Goal: Task Accomplishment & Management: Manage account settings

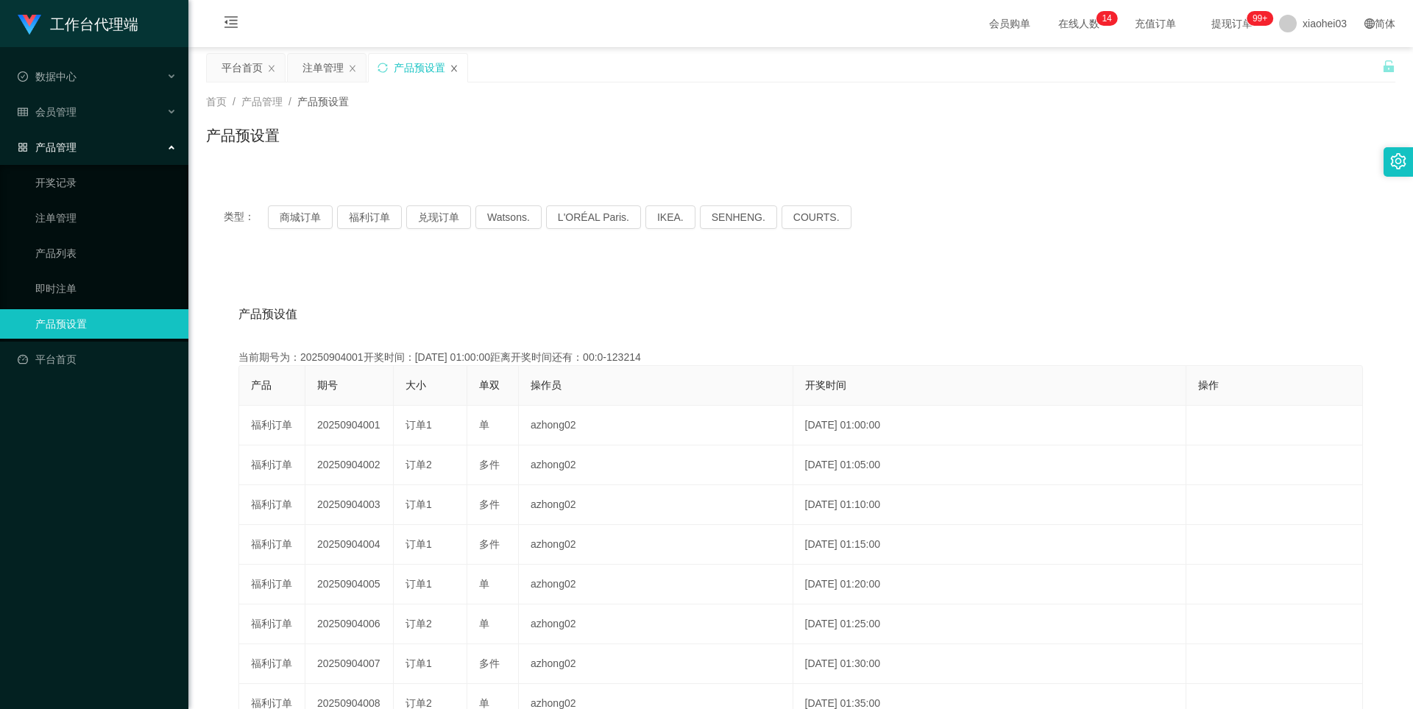
click at [454, 66] on icon "图标: close" at bounding box center [454, 68] width 9 height 9
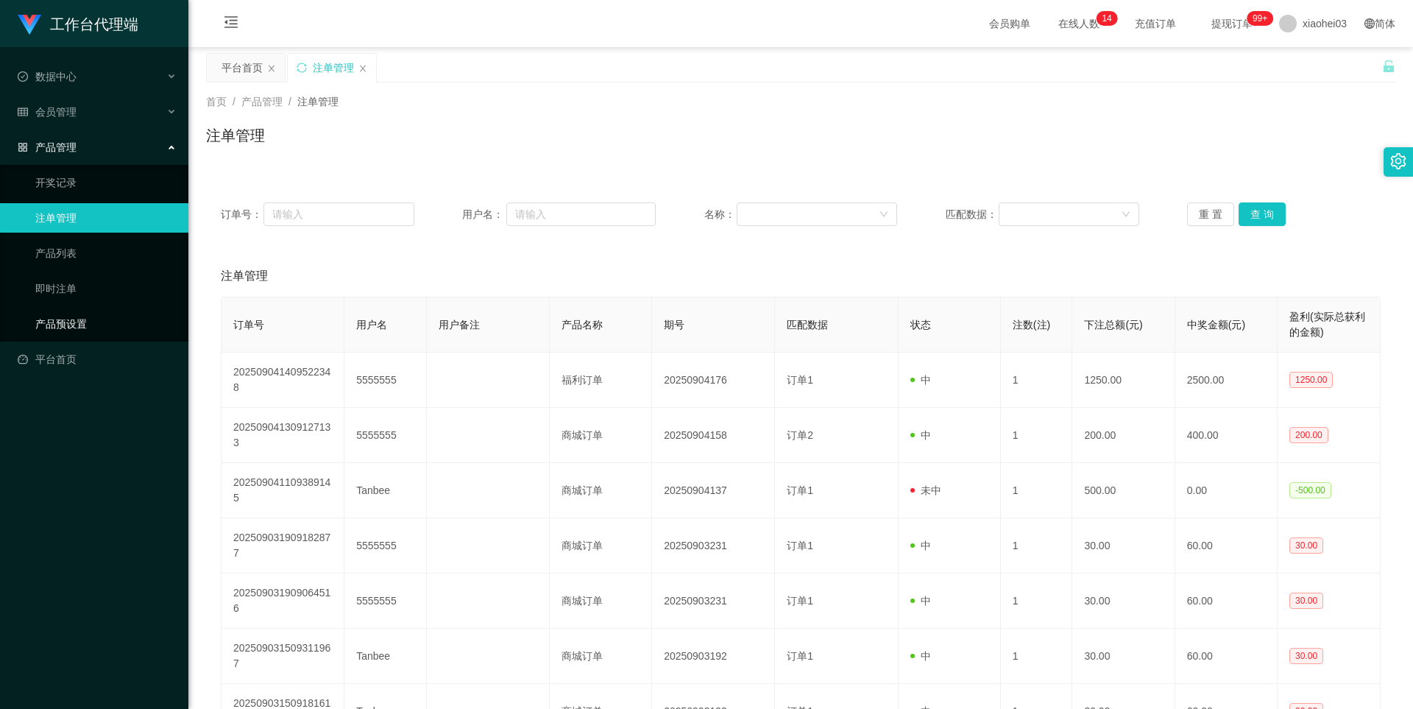
click at [71, 327] on link "产品预设置" at bounding box center [105, 323] width 141 height 29
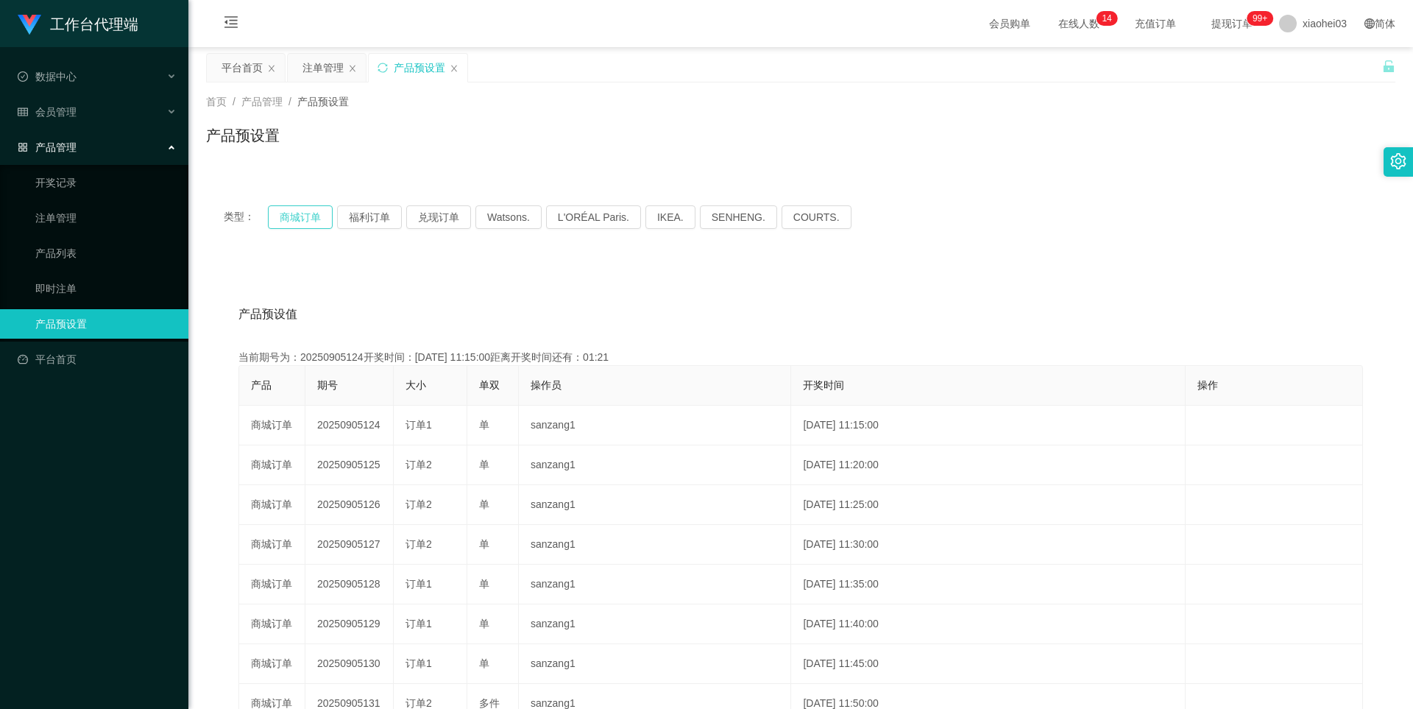
click at [305, 216] on button "商城订单" at bounding box center [300, 217] width 65 height 24
click at [459, 66] on div "产品预设置" at bounding box center [418, 68] width 99 height 28
click at [456, 71] on icon "图标: close" at bounding box center [454, 68] width 9 height 9
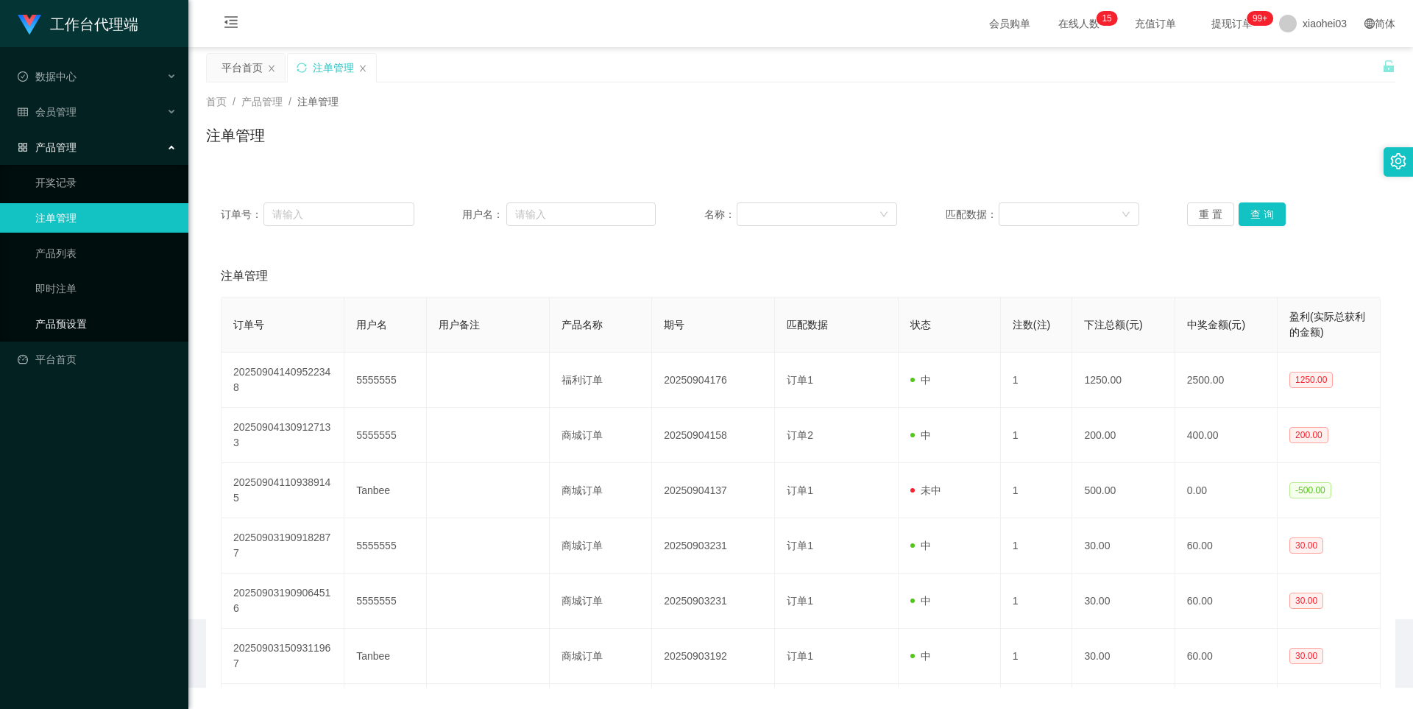
click at [74, 326] on link "产品预设置" at bounding box center [105, 323] width 141 height 29
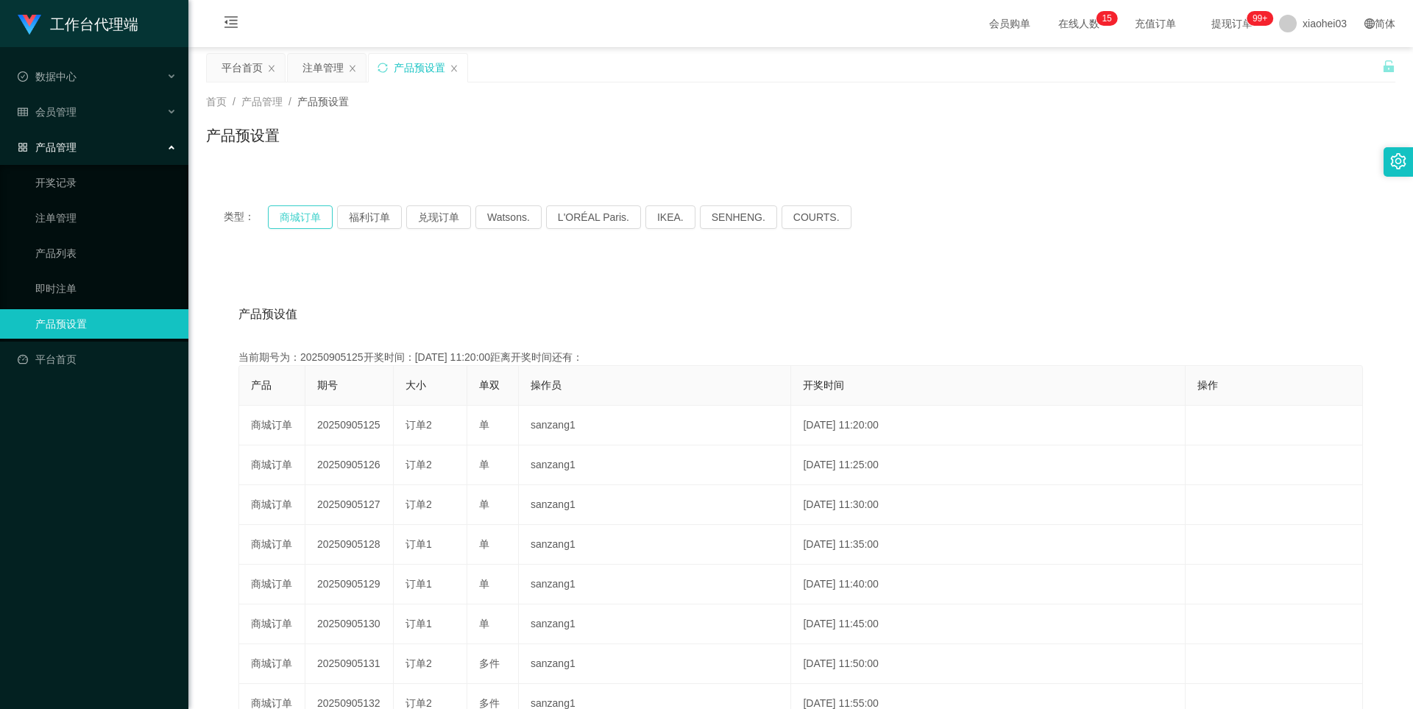
click at [306, 216] on button "商城订单" at bounding box center [300, 217] width 65 height 24
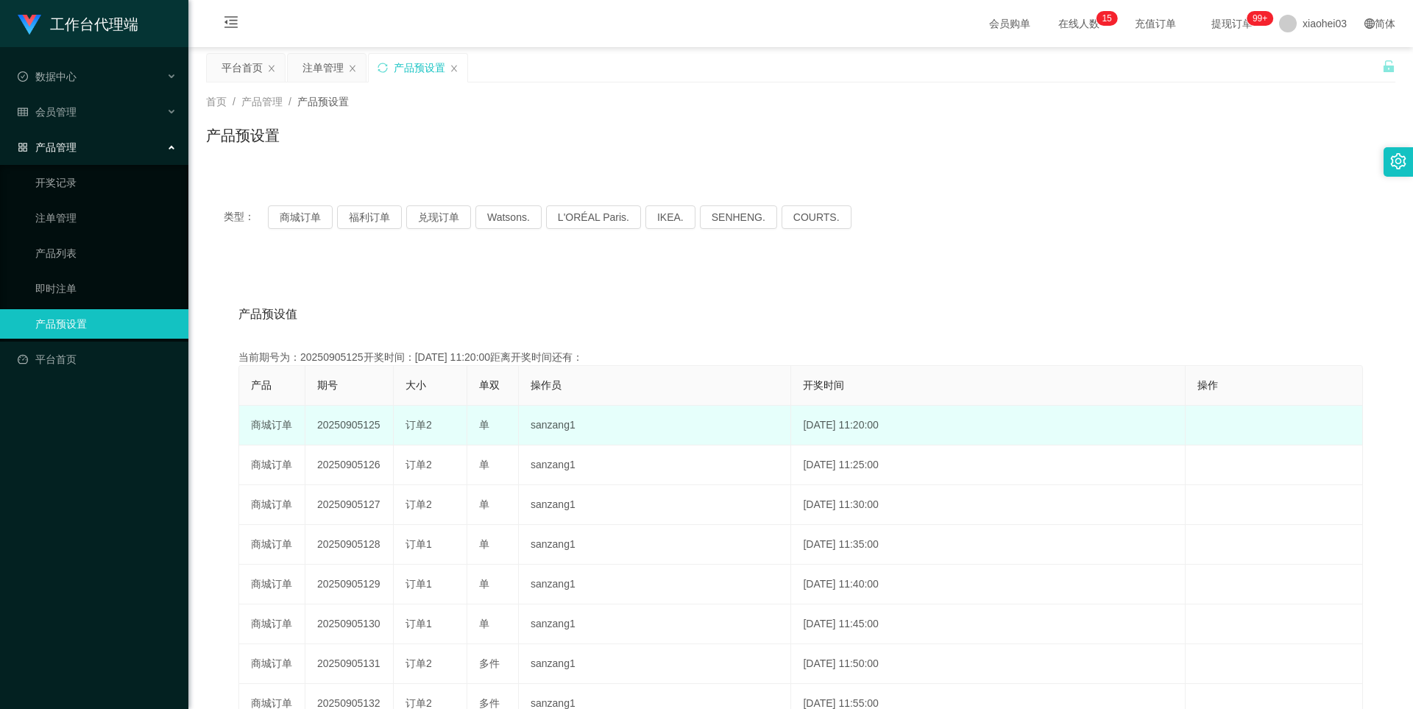
click at [370, 426] on td "20250905125" at bounding box center [349, 426] width 88 height 40
drag, startPoint x: 370, startPoint y: 426, endPoint x: 381, endPoint y: 422, distance: 11.6
click at [370, 426] on td "20250905125" at bounding box center [349, 426] width 88 height 40
copy td "20250905125"
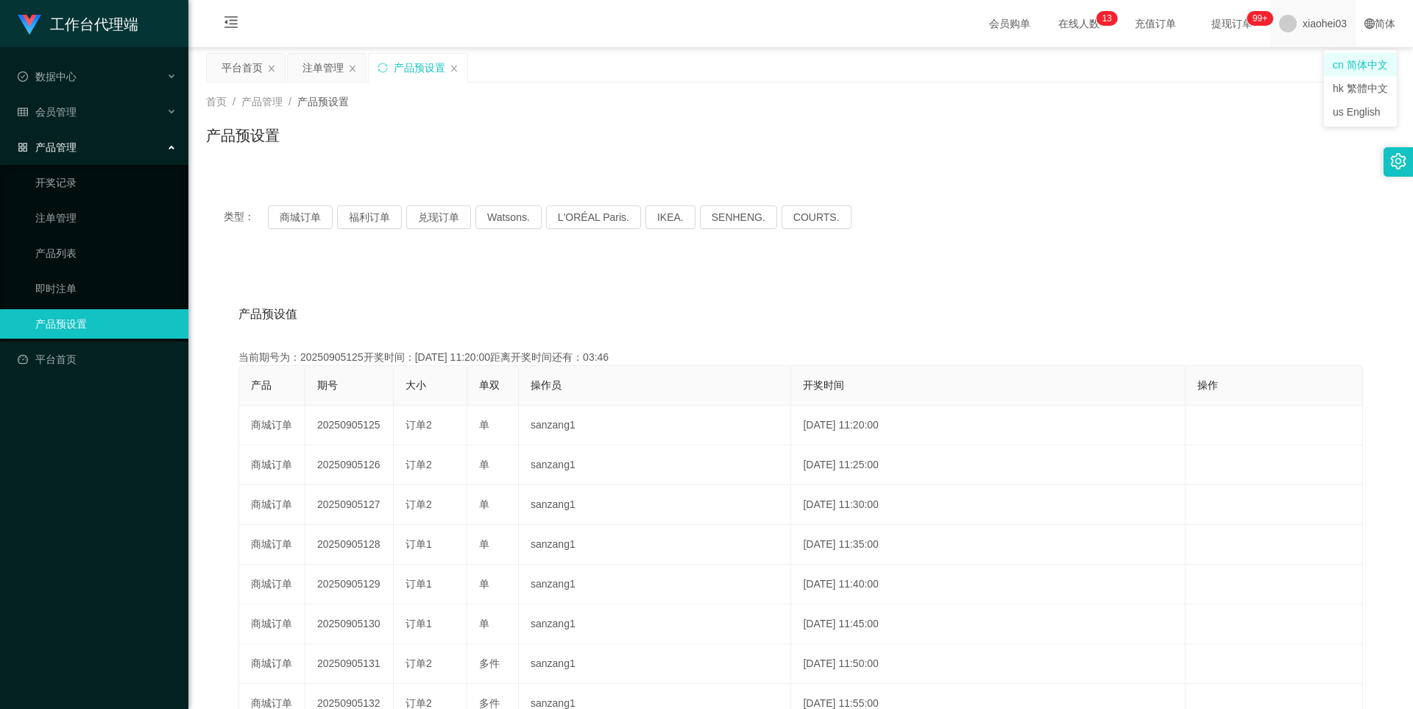
click at [1323, 23] on span "xiaohei03" at bounding box center [1325, 23] width 44 height 47
click at [1306, 65] on span "退出登录" at bounding box center [1303, 65] width 41 height 12
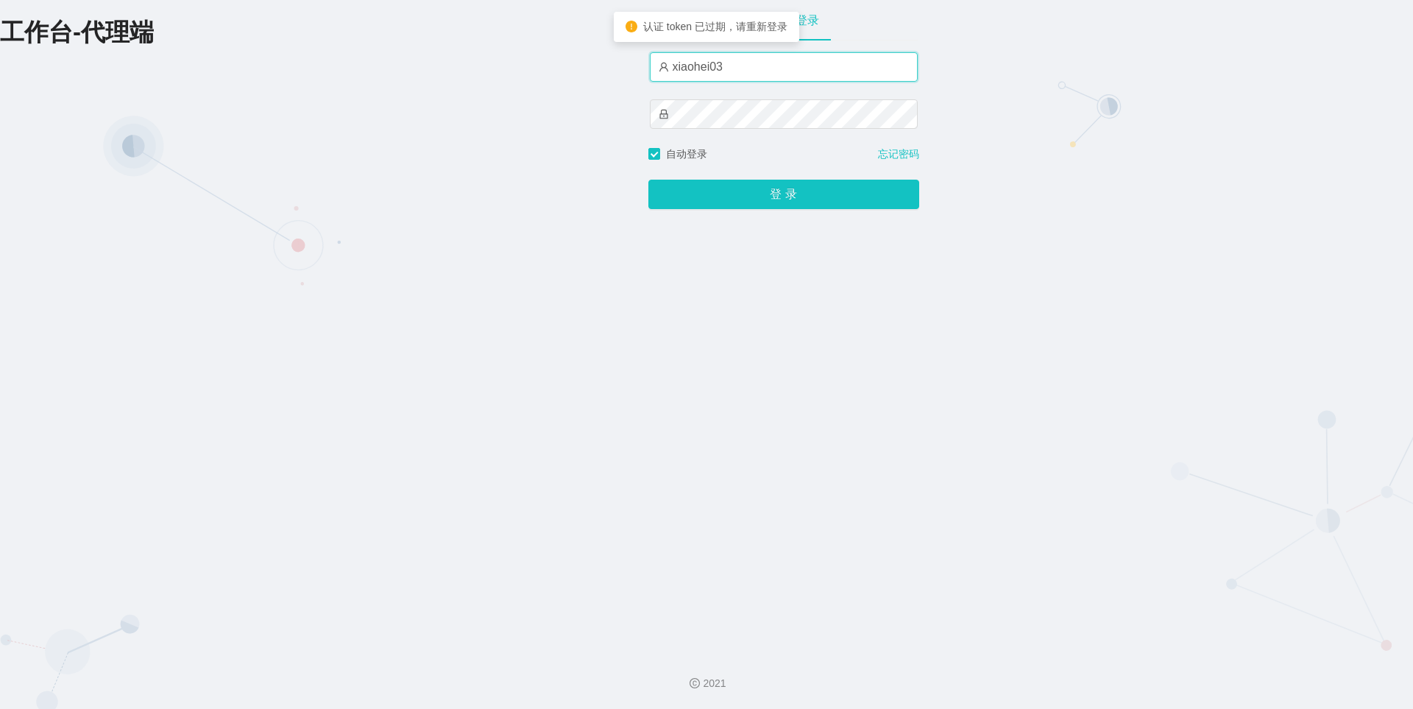
click at [793, 55] on input "xiaohei03" at bounding box center [784, 66] width 268 height 29
type input "xiaohei06"
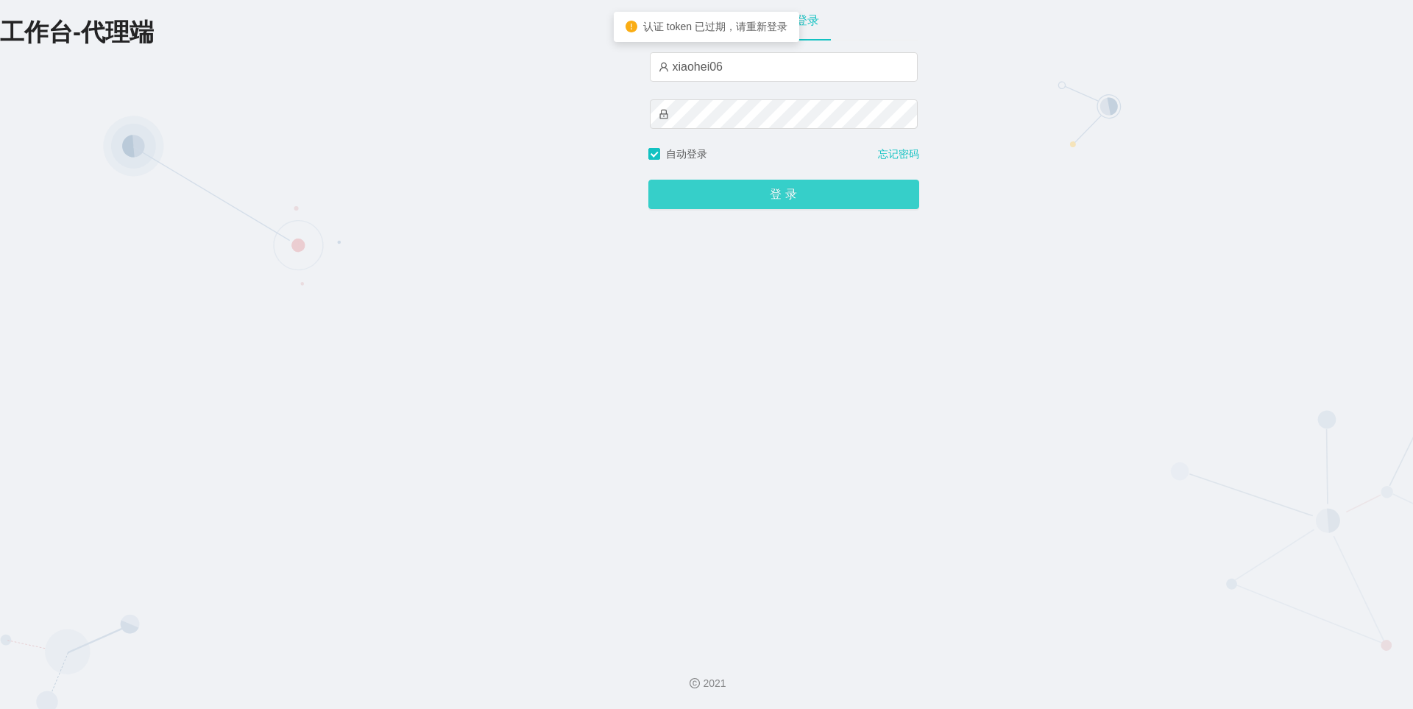
click at [763, 195] on button "登 录" at bounding box center [783, 194] width 271 height 29
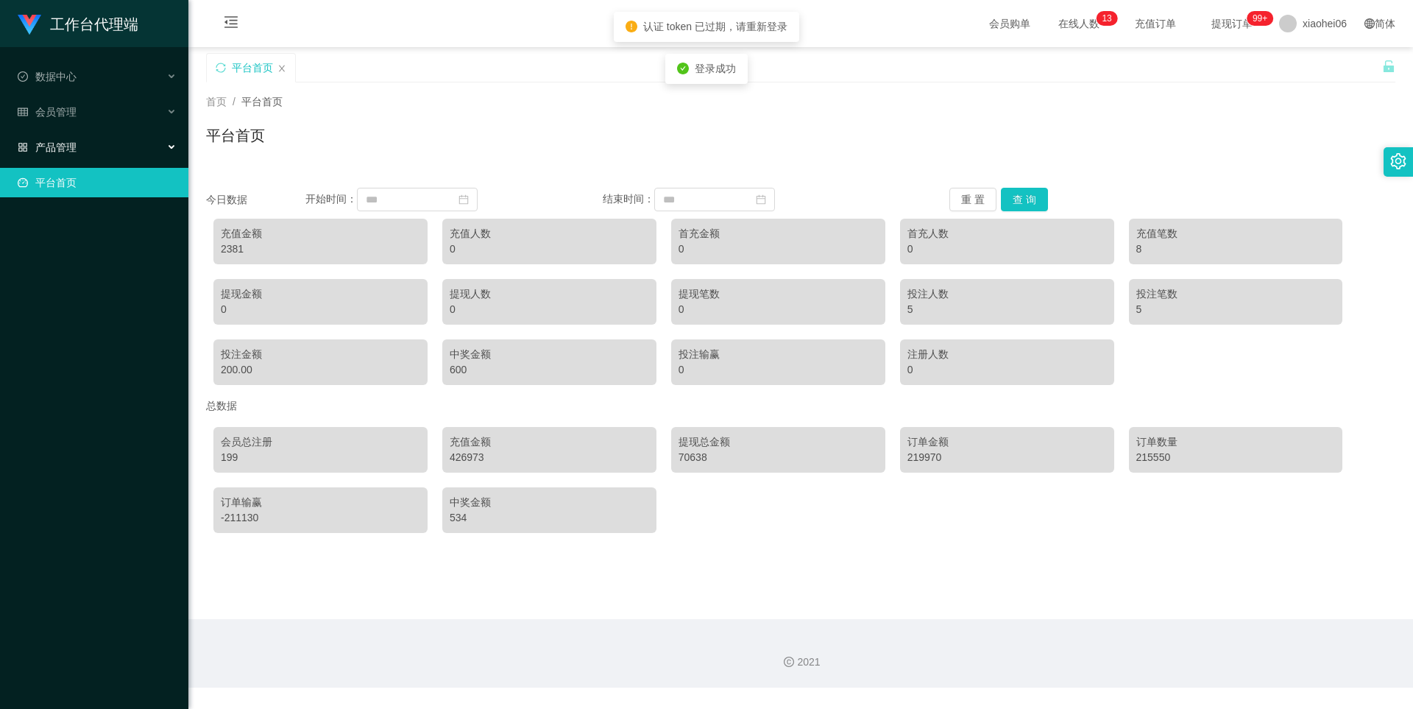
click at [82, 144] on div "产品管理" at bounding box center [94, 146] width 188 height 29
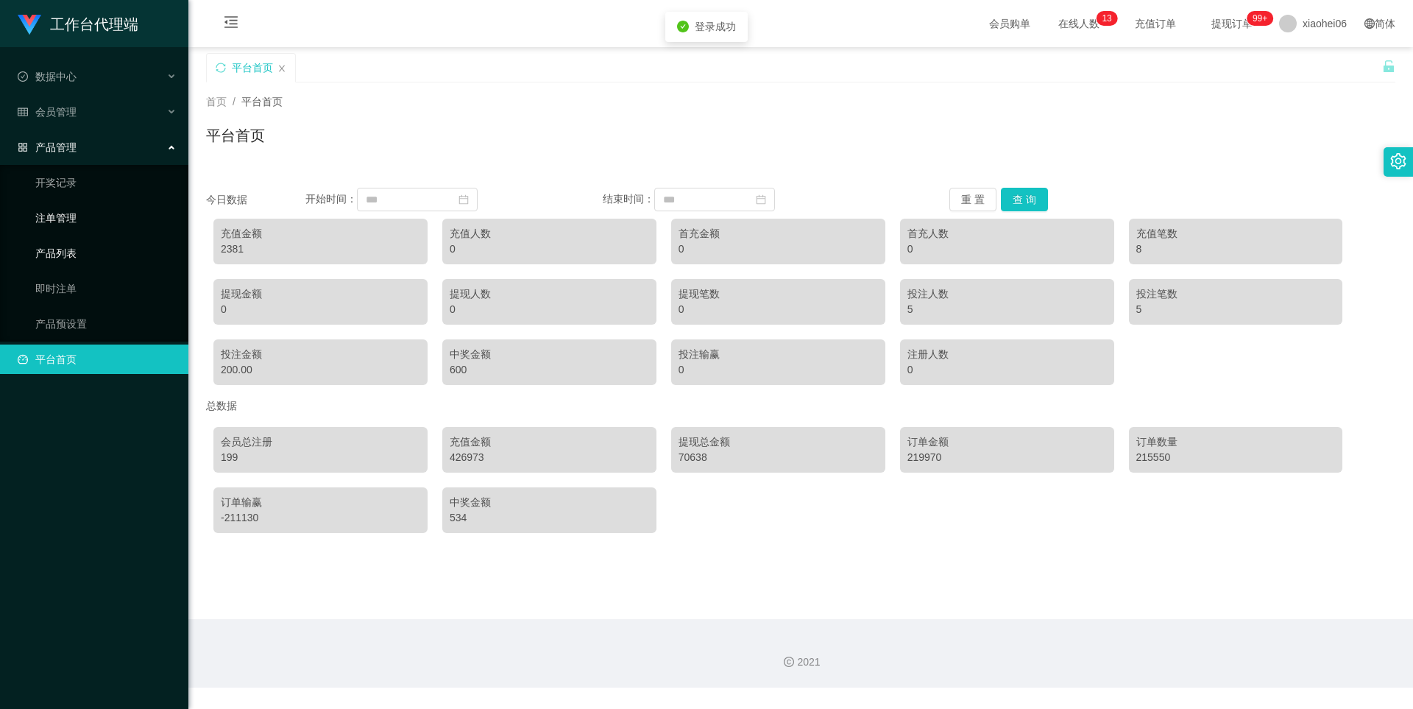
click at [75, 217] on link "注单管理" at bounding box center [105, 217] width 141 height 29
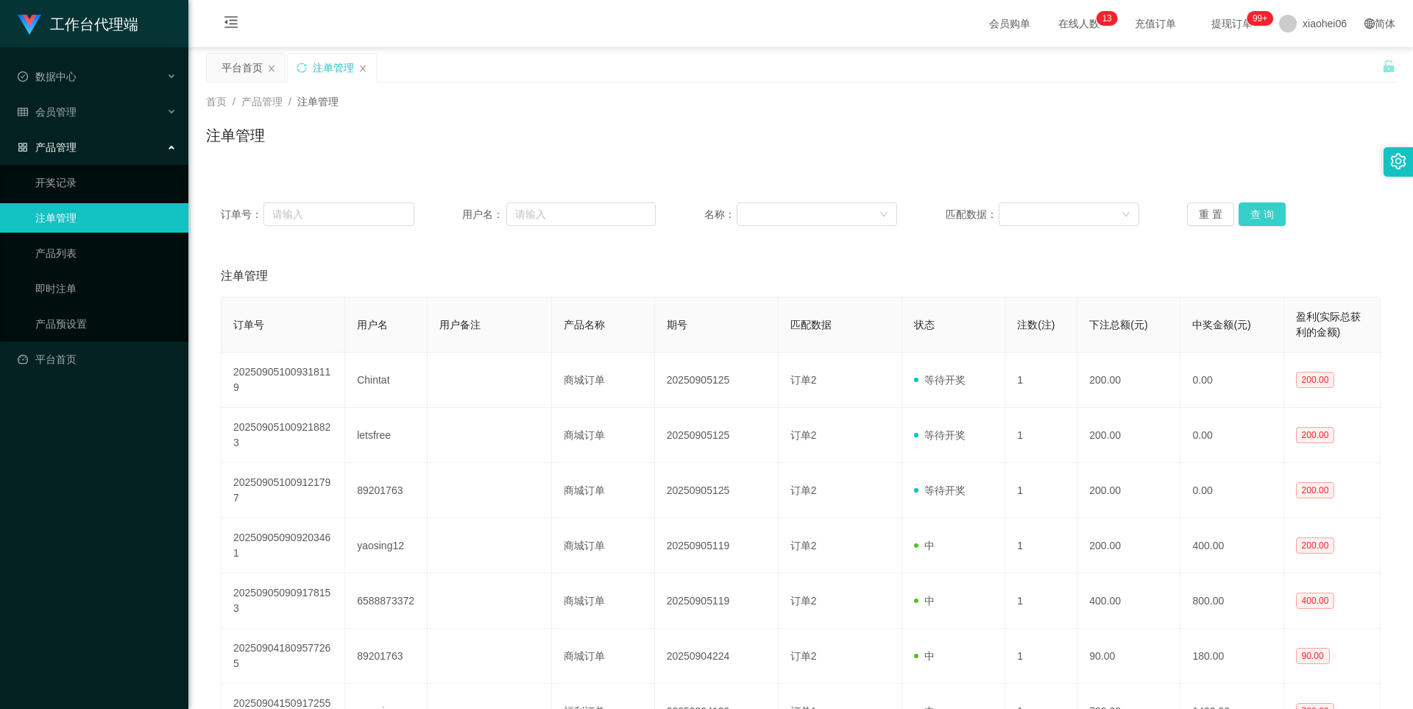
click at [1279, 216] on button "查 询" at bounding box center [1262, 214] width 47 height 24
click at [1279, 216] on div "重 置 查 询" at bounding box center [1284, 214] width 194 height 24
